Goal: Book appointment/travel/reservation

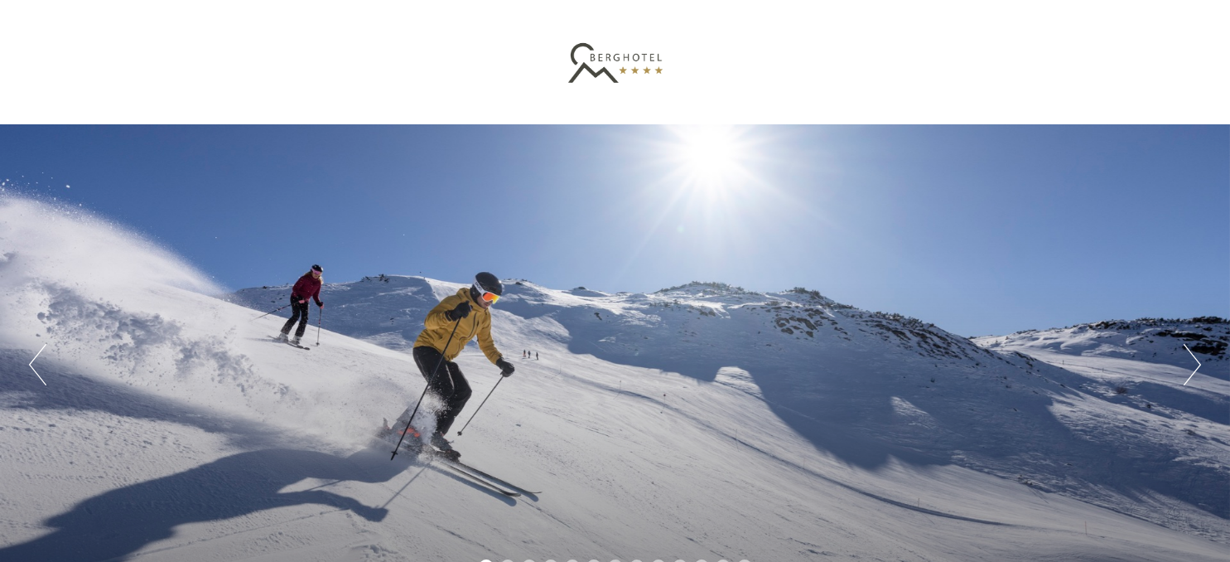
scroll to position [524, 0]
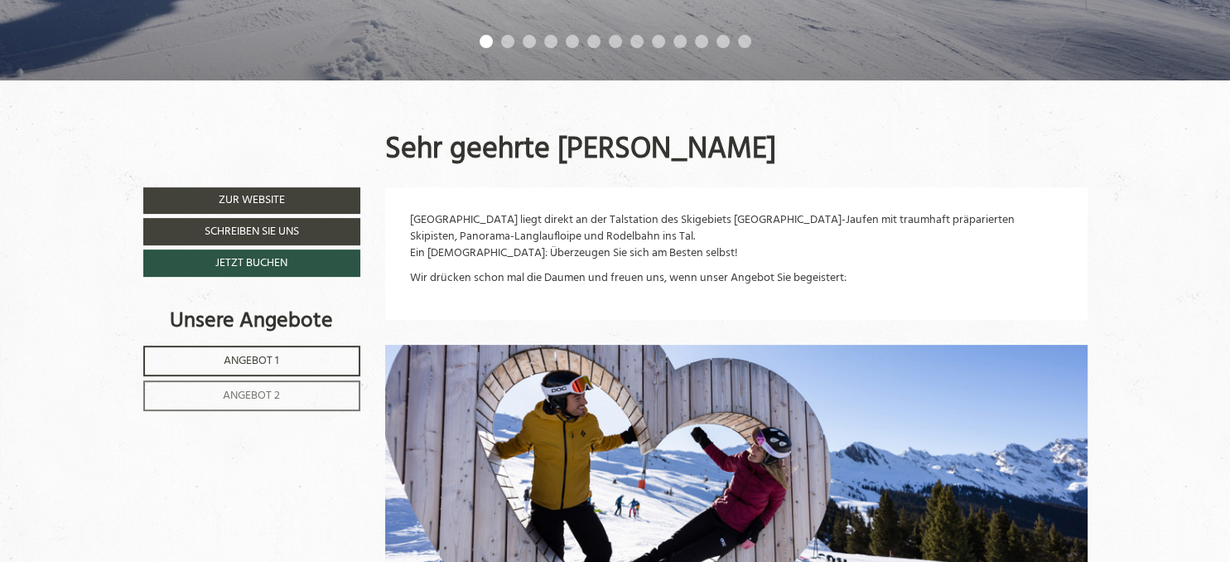
click at [225, 359] on span "Angebot 1" at bounding box center [251, 360] width 55 height 19
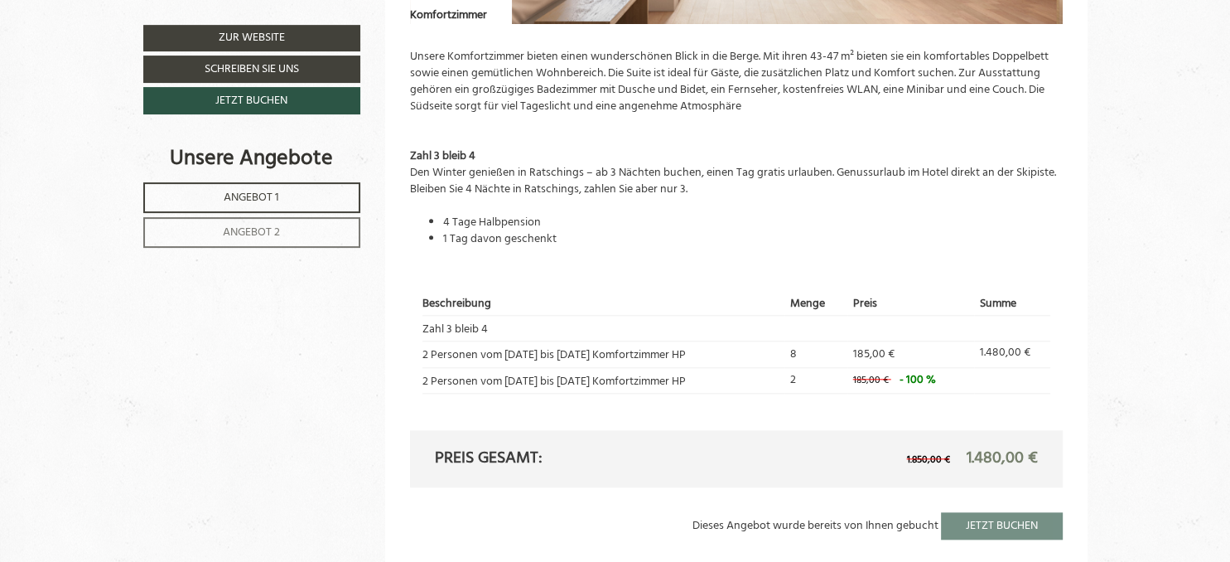
scroll to position [1656, 0]
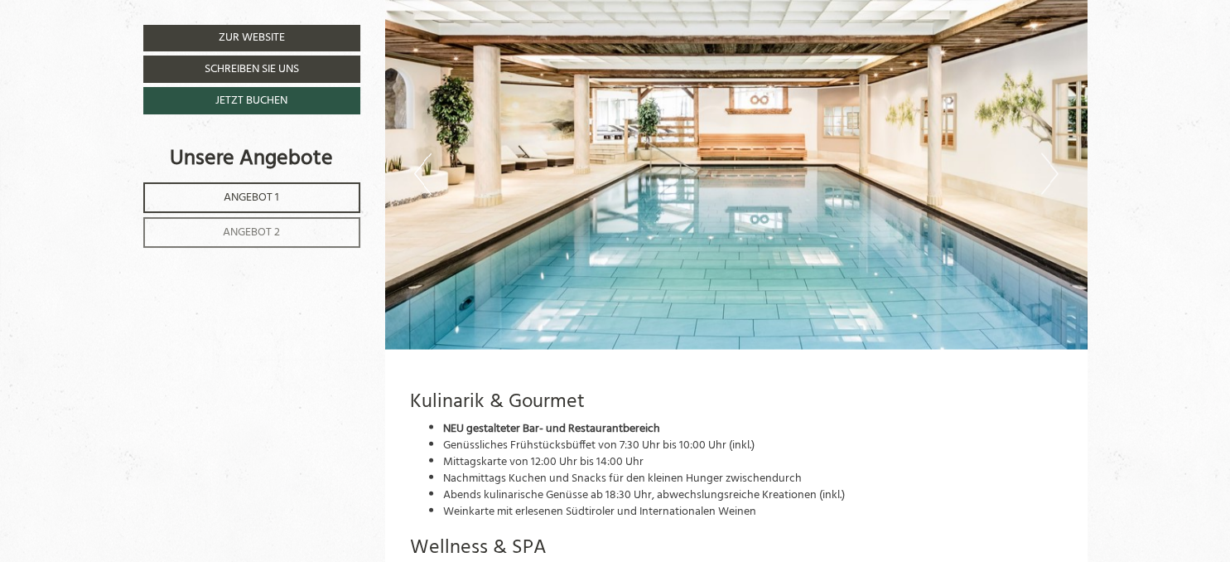
click at [263, 237] on span "Angebot 2" at bounding box center [251, 232] width 57 height 19
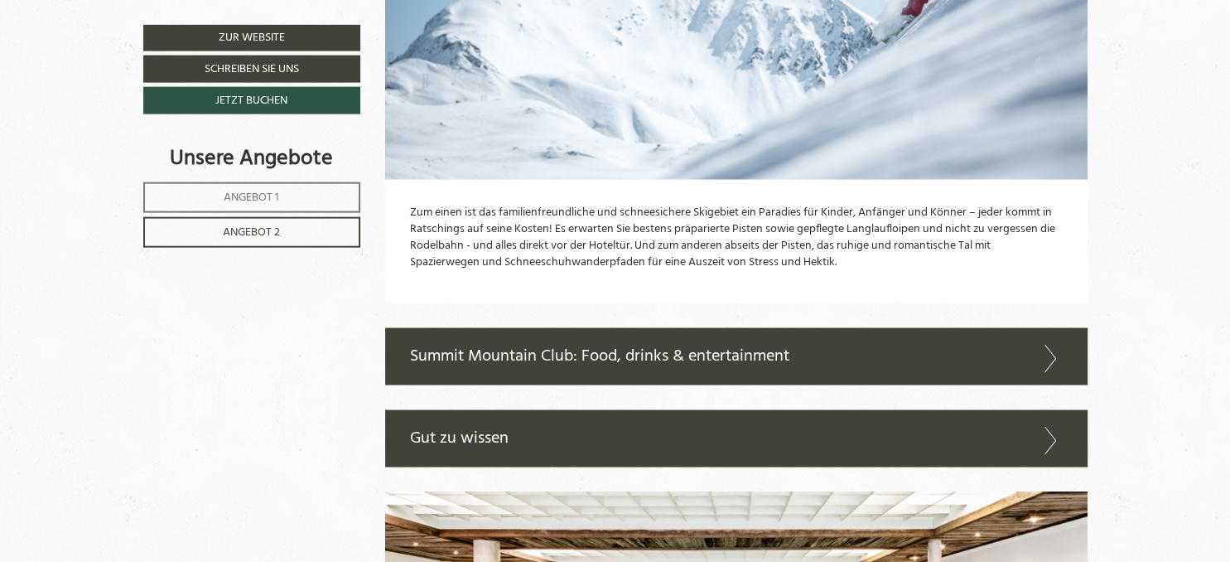
scroll to position [2882, 0]
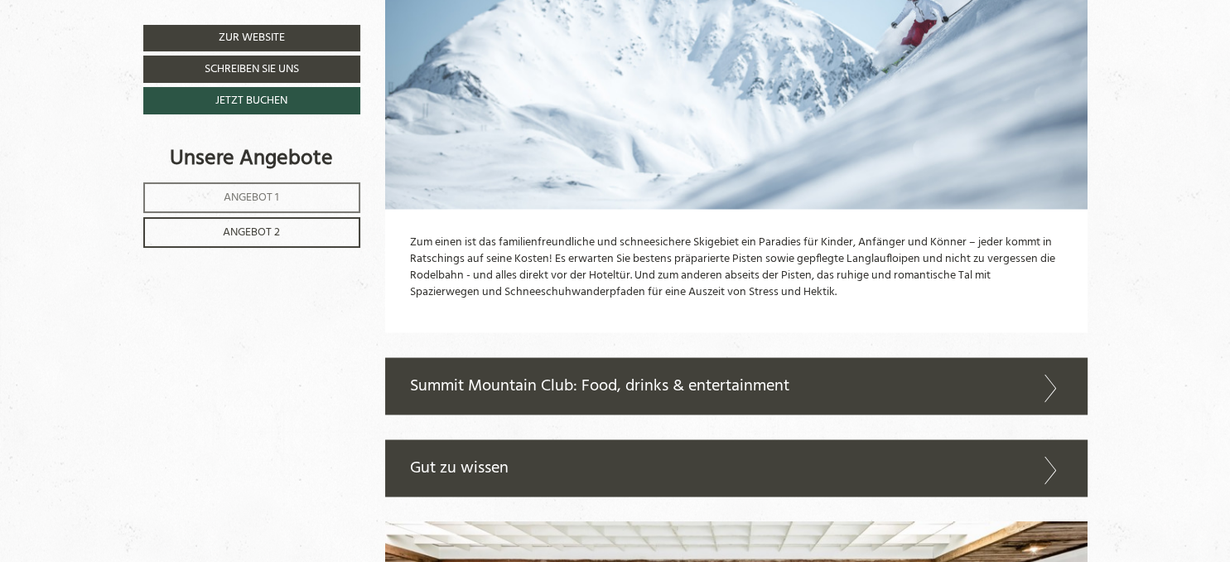
click at [1054, 401] on icon at bounding box center [1051, 388] width 24 height 28
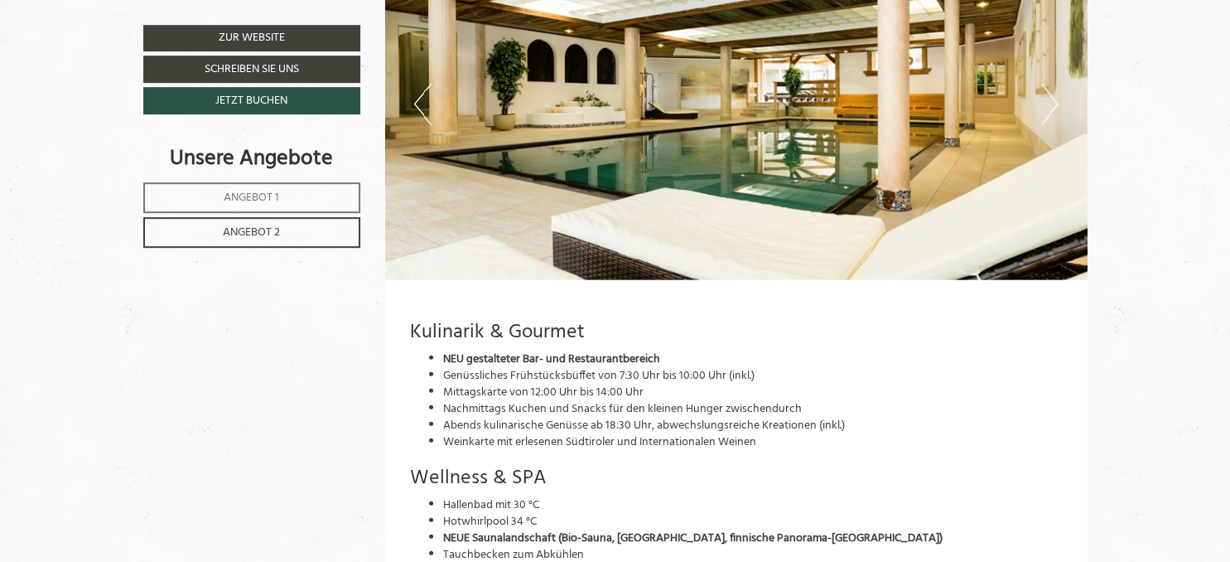
scroll to position [3757, 0]
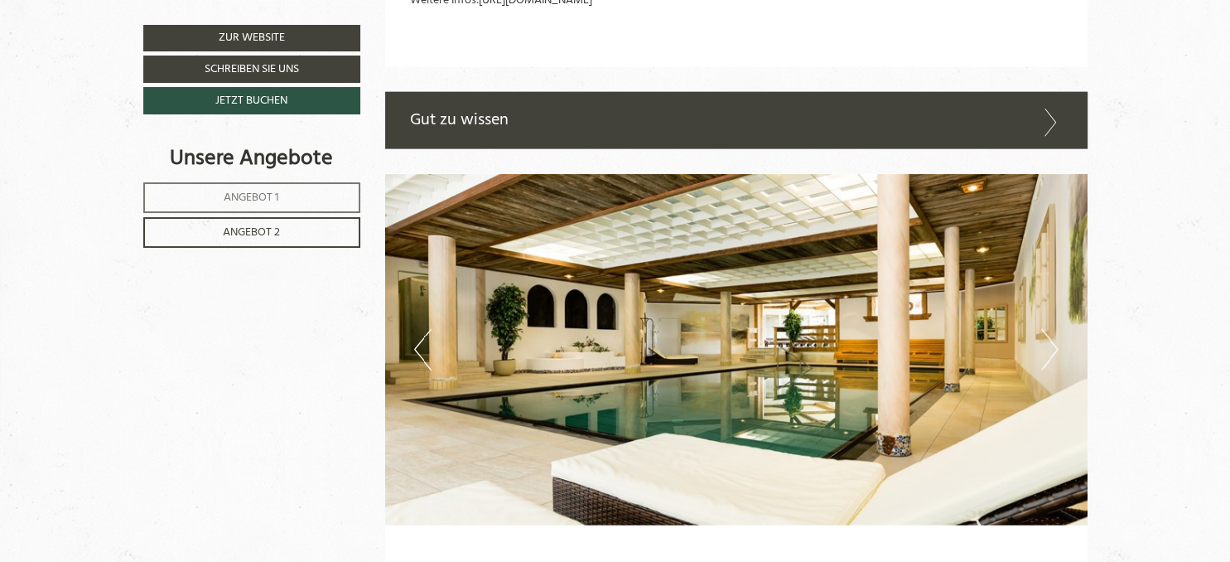
click at [1055, 128] on icon at bounding box center [1051, 123] width 24 height 28
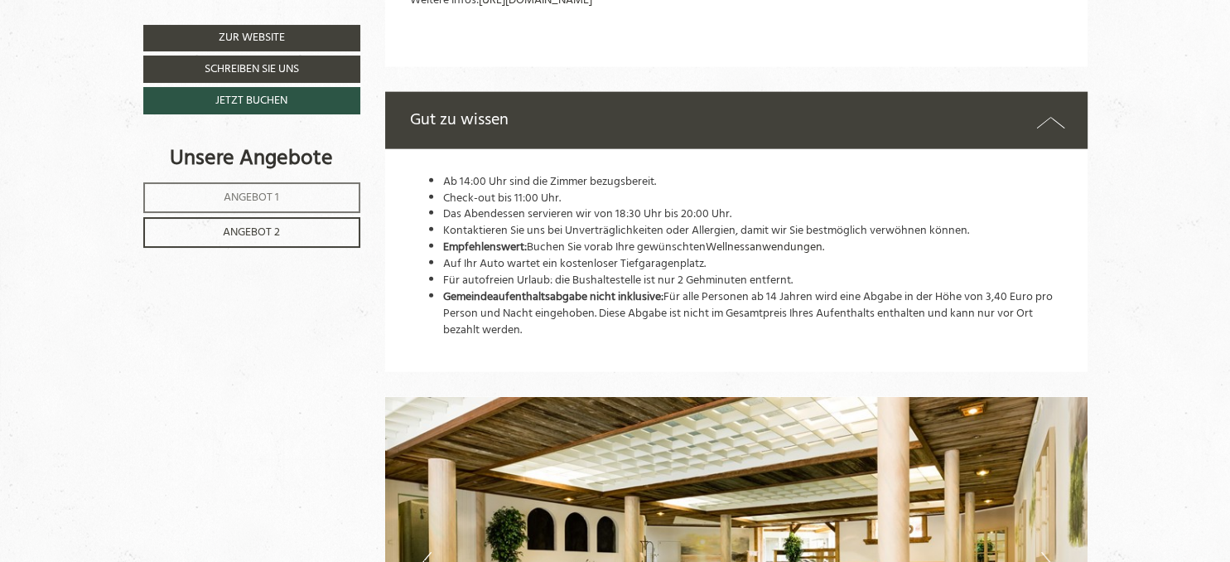
click at [1049, 133] on icon at bounding box center [1050, 122] width 28 height 24
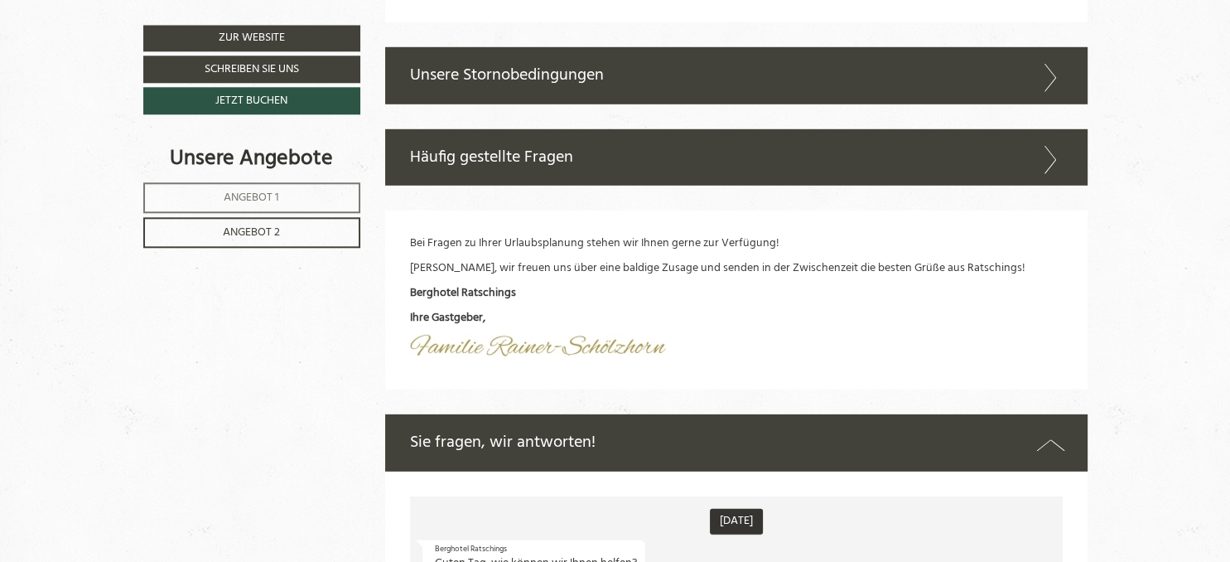
scroll to position [4807, 0]
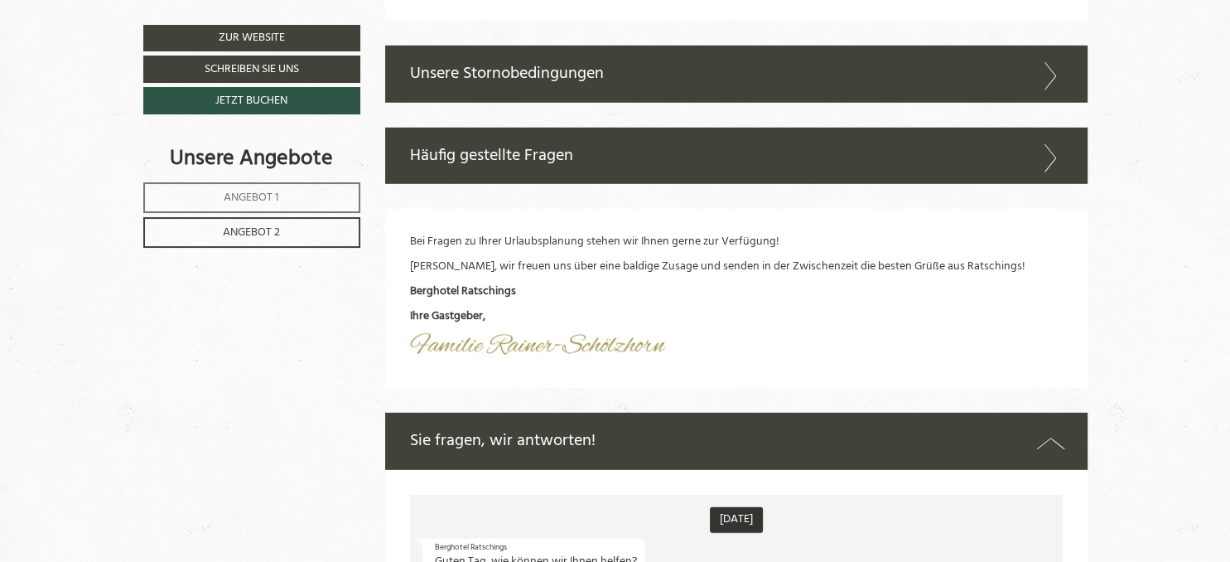
click at [1054, 90] on icon at bounding box center [1051, 76] width 24 height 28
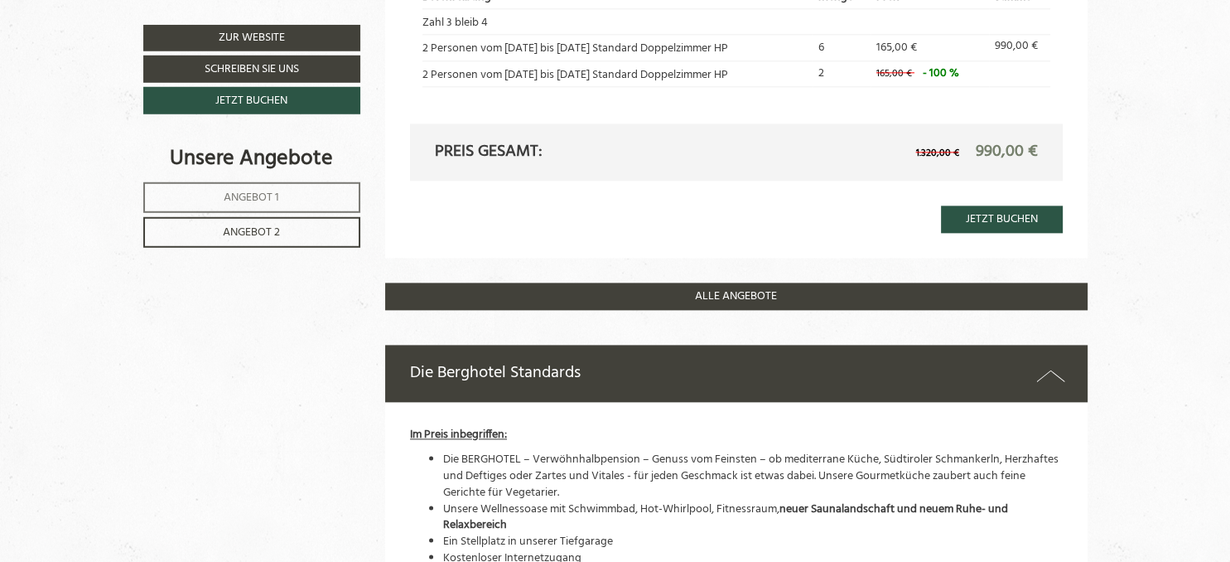
scroll to position [1921, 0]
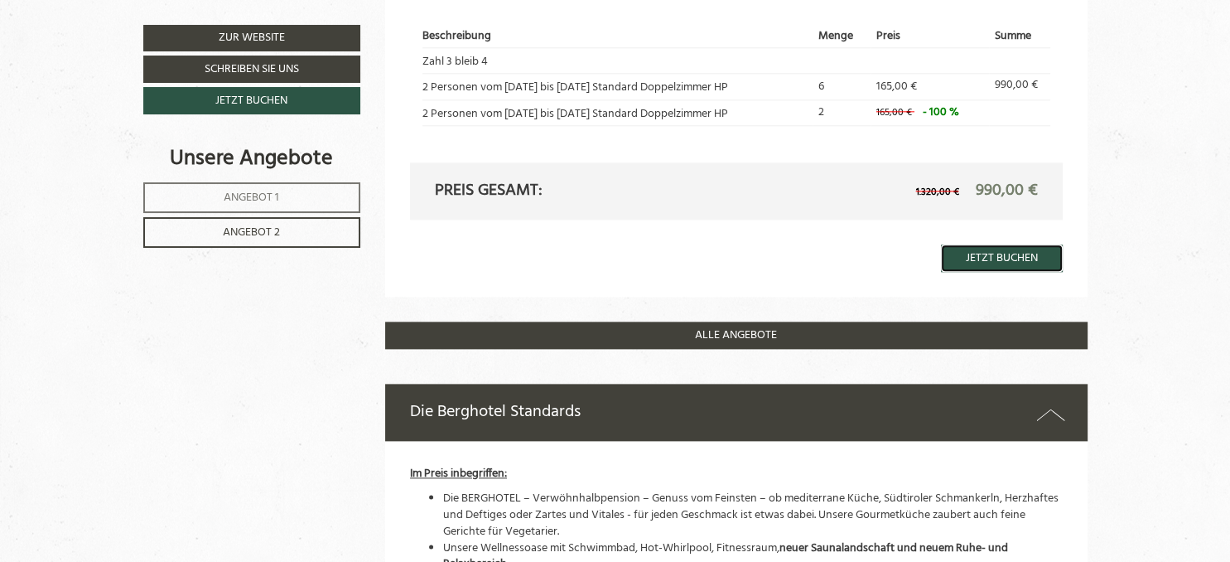
click at [1022, 263] on link "Jetzt buchen" at bounding box center [1002, 257] width 122 height 27
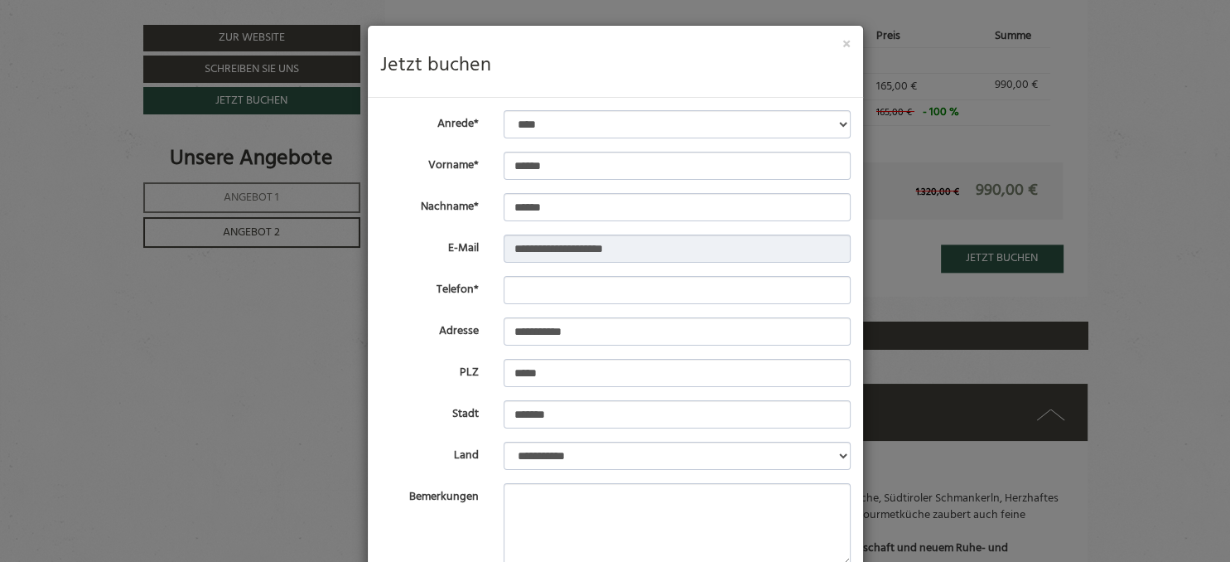
scroll to position [111, 0]
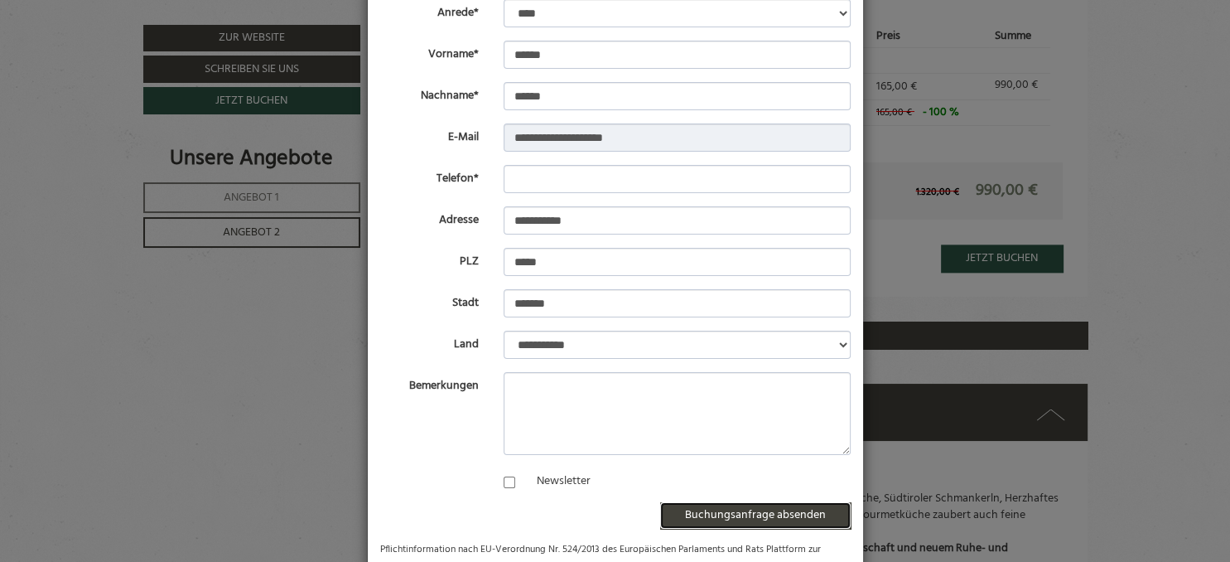
click at [764, 514] on button "Buchungsanfrage absenden" at bounding box center [755, 515] width 191 height 27
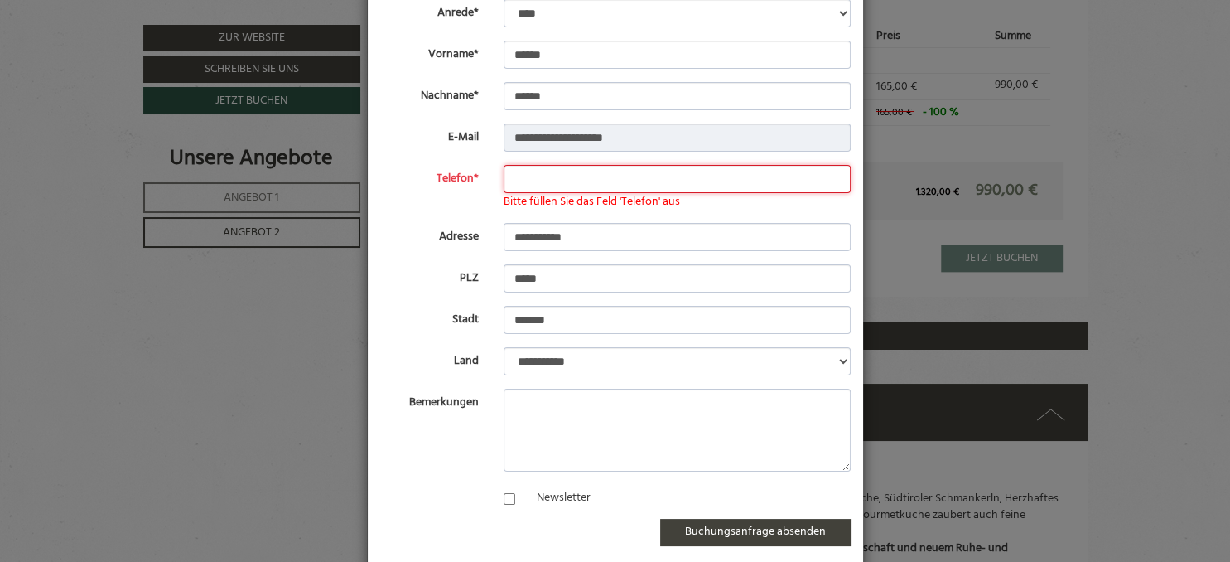
click at [517, 183] on input "Telefon*" at bounding box center [677, 179] width 347 height 28
type input "**********"
click at [726, 531] on button "Buchungsanfrage absenden" at bounding box center [755, 532] width 191 height 27
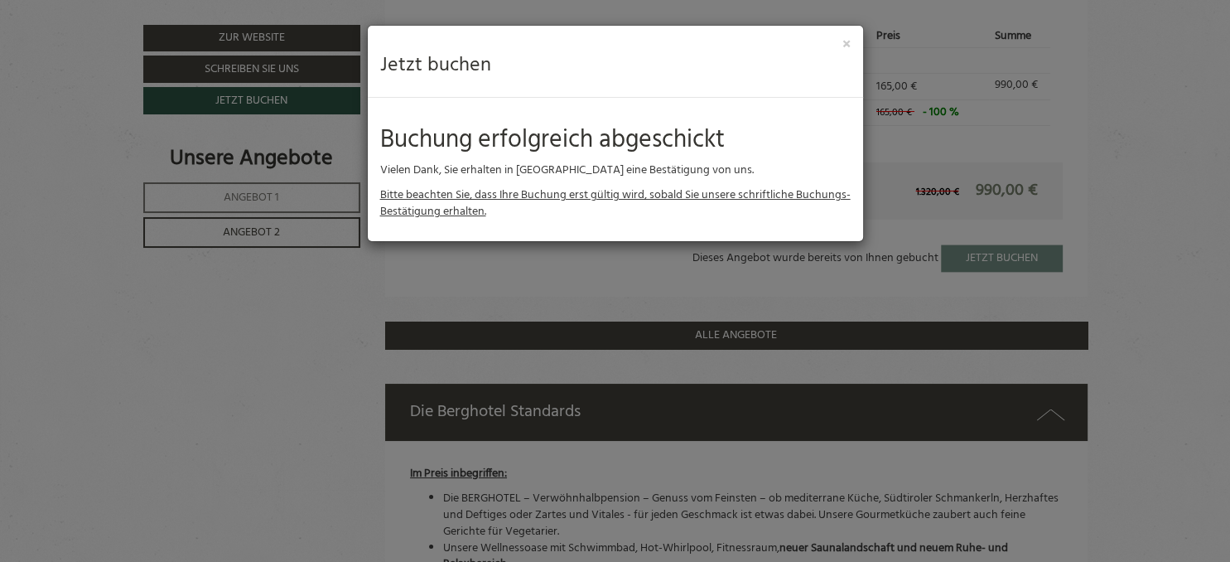
scroll to position [0, 0]
click at [848, 42] on button "×" at bounding box center [846, 44] width 8 height 17
